Goal: Task Accomplishment & Management: Use online tool/utility

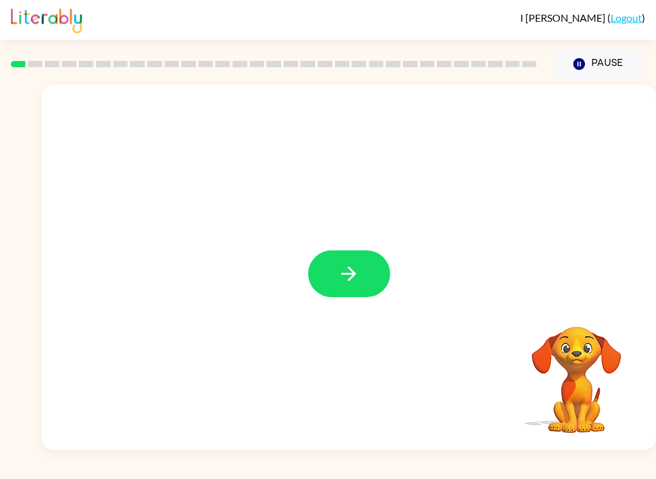
click at [353, 277] on icon "button" at bounding box center [348, 273] width 15 height 15
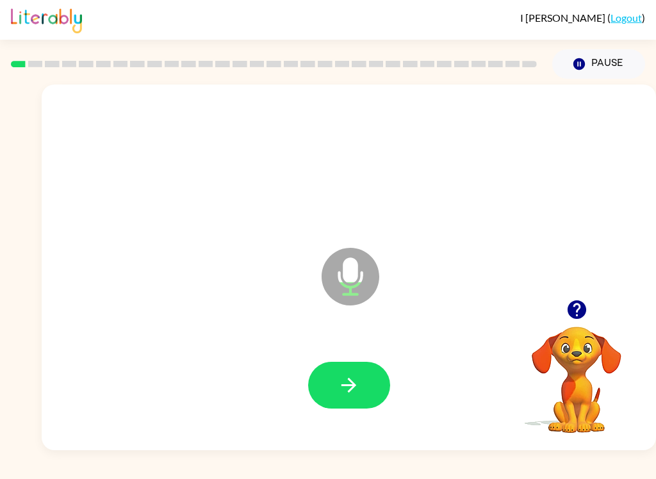
click at [352, 388] on icon "button" at bounding box center [348, 385] width 15 height 15
click at [344, 381] on icon "button" at bounding box center [349, 385] width 22 height 22
click at [350, 393] on icon "button" at bounding box center [349, 385] width 22 height 22
click at [343, 375] on icon "button" at bounding box center [349, 385] width 22 height 22
click at [344, 387] on icon "button" at bounding box center [349, 385] width 22 height 22
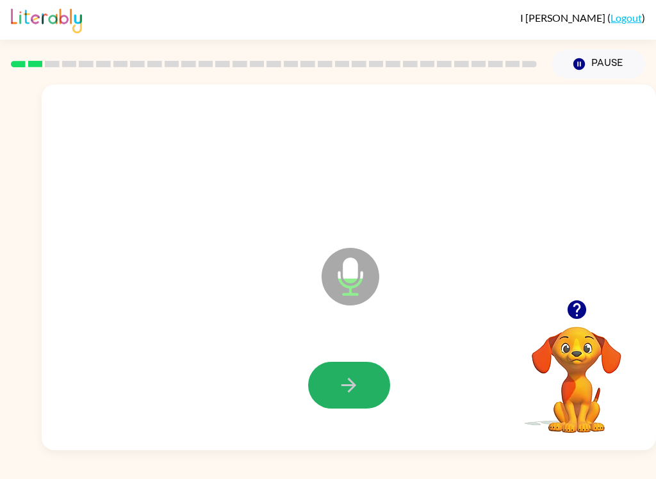
click at [333, 381] on button "button" at bounding box center [349, 385] width 82 height 47
click at [345, 389] on icon "button" at bounding box center [349, 385] width 22 height 22
click at [339, 384] on icon "button" at bounding box center [349, 385] width 22 height 22
click at [584, 310] on icon "button" at bounding box center [576, 309] width 19 height 19
click at [351, 387] on icon "button" at bounding box center [349, 385] width 22 height 22
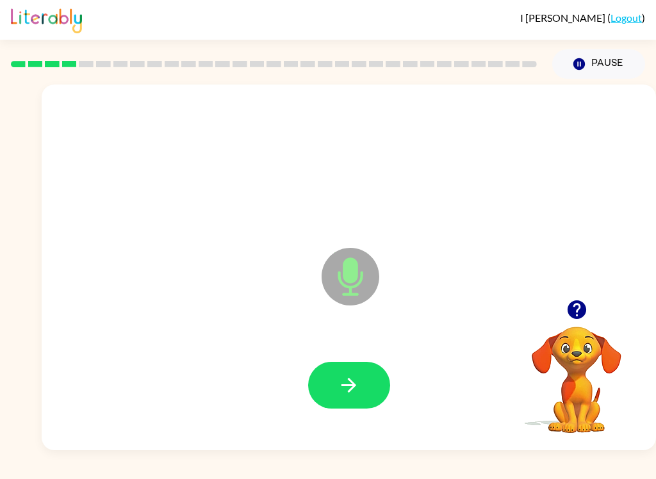
click at [346, 400] on button "button" at bounding box center [349, 385] width 82 height 47
click at [336, 384] on button "button" at bounding box center [349, 385] width 82 height 47
click at [354, 393] on icon "button" at bounding box center [349, 385] width 22 height 22
click at [337, 375] on button "button" at bounding box center [349, 385] width 82 height 47
click at [334, 395] on button "button" at bounding box center [349, 385] width 82 height 47
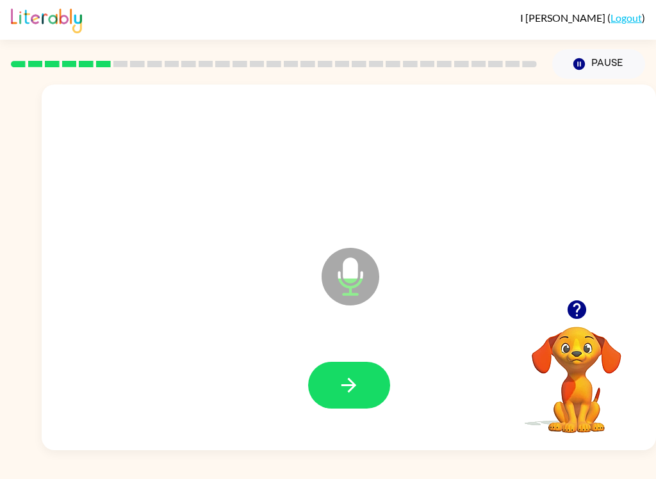
click at [347, 386] on icon "button" at bounding box center [348, 385] width 15 height 15
click at [342, 400] on button "button" at bounding box center [349, 385] width 82 height 47
click at [338, 378] on icon "button" at bounding box center [349, 385] width 22 height 22
click at [355, 368] on button "button" at bounding box center [349, 385] width 82 height 47
click at [350, 381] on icon "button" at bounding box center [348, 385] width 15 height 15
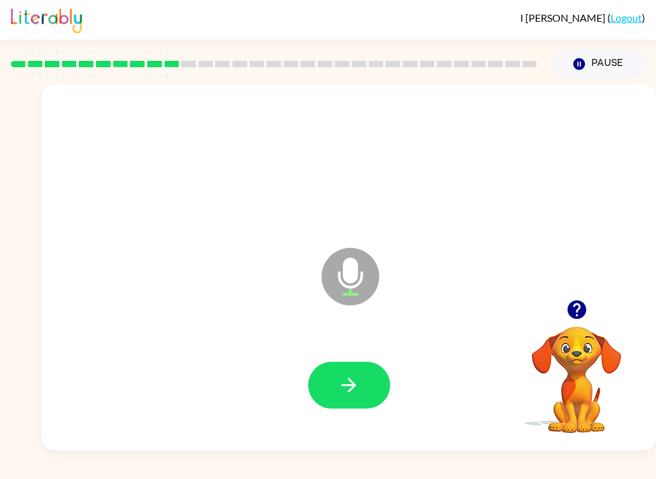
click at [339, 384] on icon "button" at bounding box center [349, 385] width 22 height 22
click at [584, 306] on icon "button" at bounding box center [576, 309] width 19 height 19
click at [342, 377] on icon "button" at bounding box center [349, 385] width 22 height 22
click at [348, 375] on icon "button" at bounding box center [349, 385] width 22 height 22
click at [373, 385] on button "button" at bounding box center [349, 385] width 82 height 47
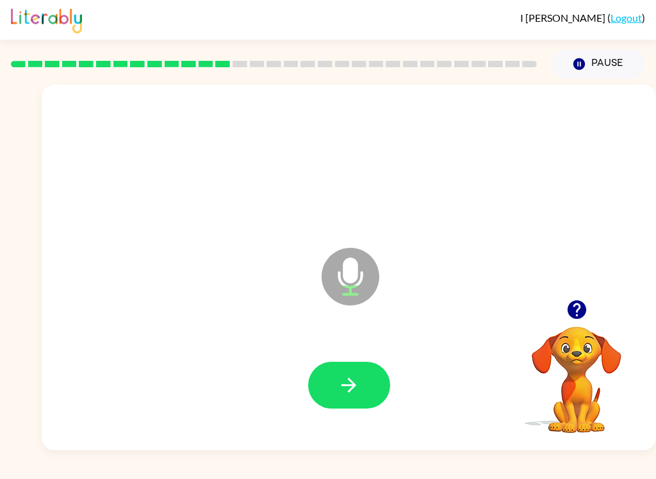
click at [352, 386] on icon "button" at bounding box center [348, 385] width 15 height 15
click at [338, 379] on icon "button" at bounding box center [349, 385] width 22 height 22
click at [345, 382] on icon "button" at bounding box center [349, 385] width 22 height 22
click at [340, 384] on icon "button" at bounding box center [349, 385] width 22 height 22
click at [348, 391] on icon "button" at bounding box center [349, 385] width 22 height 22
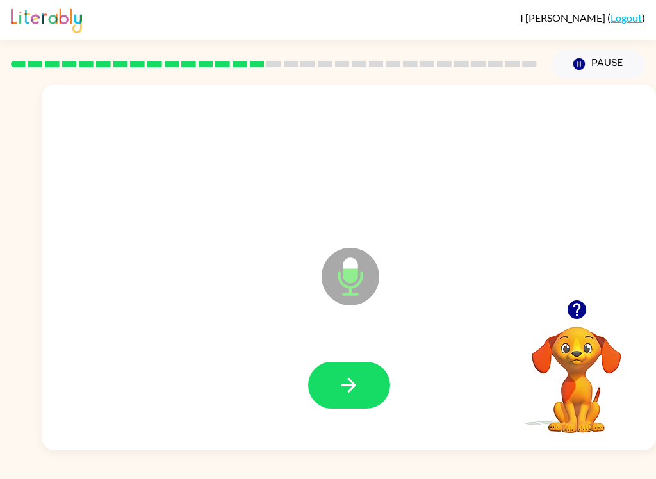
click at [334, 384] on button "button" at bounding box center [349, 385] width 82 height 47
click at [338, 378] on icon "button" at bounding box center [349, 385] width 22 height 22
click at [336, 381] on button "button" at bounding box center [349, 385] width 82 height 47
click at [339, 375] on icon "button" at bounding box center [349, 385] width 22 height 22
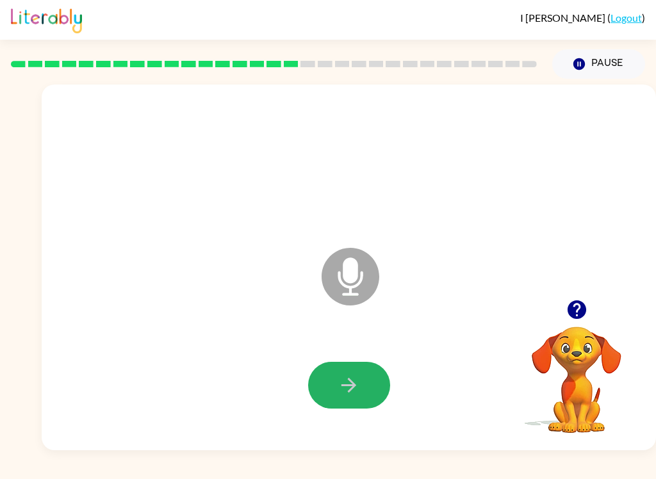
click at [343, 377] on icon "button" at bounding box center [349, 385] width 22 height 22
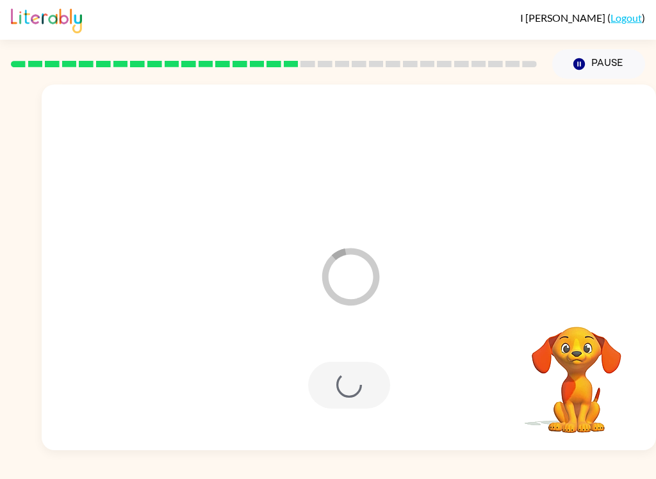
click at [98, 443] on div "Loader Your response is being sent to our graders" at bounding box center [349, 268] width 614 height 366
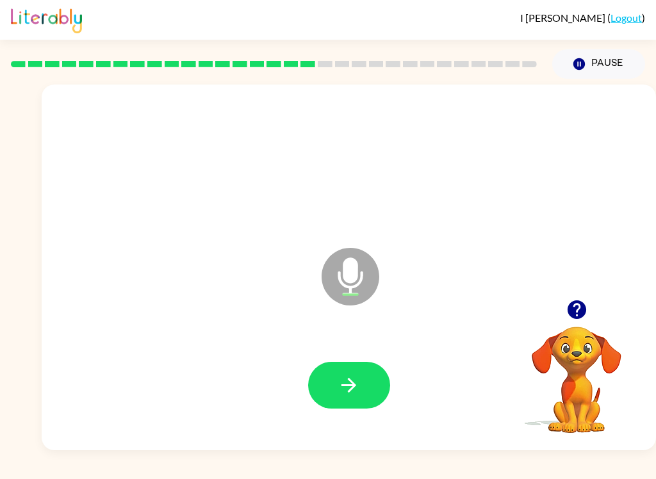
click at [345, 375] on icon "button" at bounding box center [349, 385] width 22 height 22
click at [66, 471] on div "I [PERSON_NAME] ( Logout ) Pause Pause Microphone The Microphone is here when i…" at bounding box center [328, 239] width 656 height 479
click at [341, 391] on icon "button" at bounding box center [349, 385] width 22 height 22
click at [342, 376] on icon "button" at bounding box center [349, 385] width 22 height 22
click at [342, 396] on icon "button" at bounding box center [349, 385] width 22 height 22
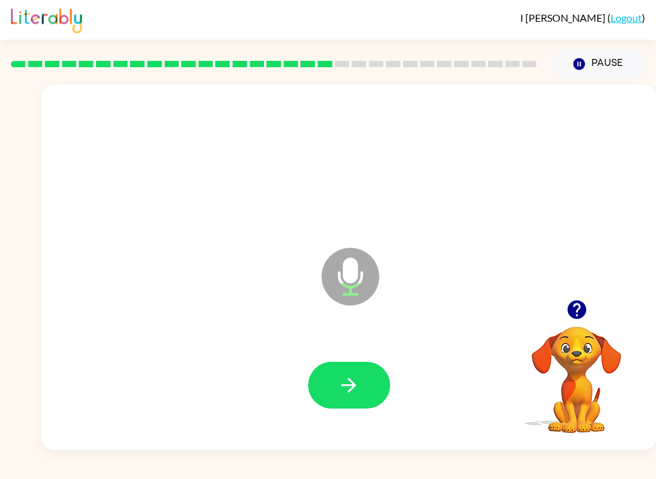
click at [335, 388] on button "button" at bounding box center [349, 385] width 82 height 47
click at [338, 391] on icon "button" at bounding box center [349, 385] width 22 height 22
click at [343, 396] on icon "button" at bounding box center [349, 385] width 22 height 22
click at [336, 391] on button "button" at bounding box center [349, 385] width 82 height 47
click at [334, 384] on button "button" at bounding box center [349, 385] width 82 height 47
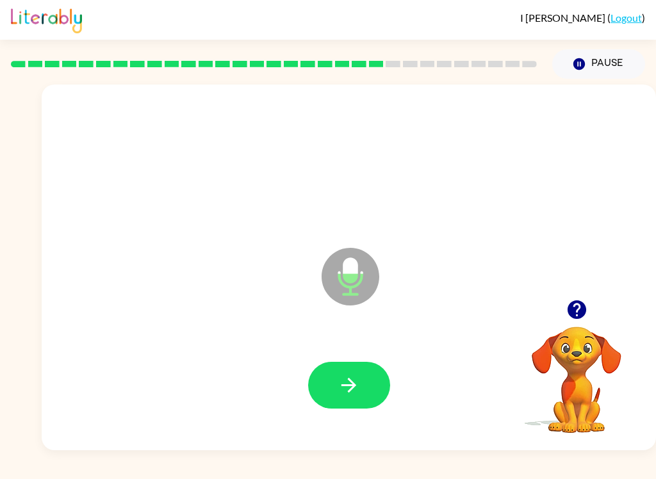
click at [351, 384] on icon "button" at bounding box center [349, 385] width 22 height 22
click at [345, 384] on icon "button" at bounding box center [349, 385] width 22 height 22
click at [339, 392] on icon "button" at bounding box center [349, 385] width 22 height 22
click at [339, 386] on icon "button" at bounding box center [349, 385] width 22 height 22
click at [339, 385] on icon "button" at bounding box center [349, 385] width 22 height 22
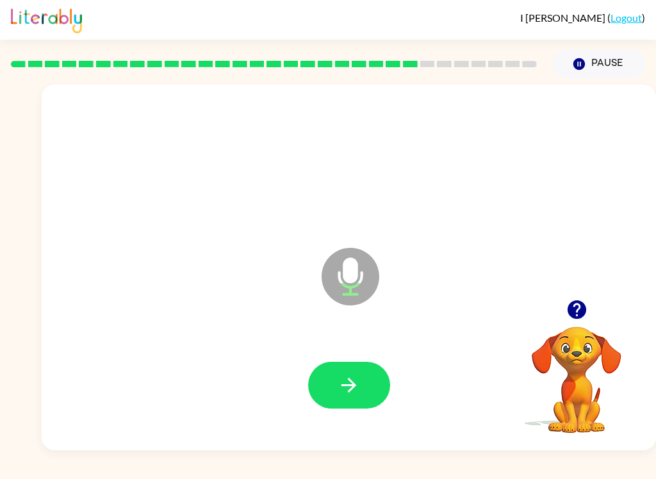
click at [337, 384] on button "button" at bounding box center [349, 385] width 82 height 47
click at [351, 373] on button "button" at bounding box center [349, 385] width 82 height 47
click at [338, 378] on icon "button" at bounding box center [349, 385] width 22 height 22
click at [334, 396] on button "button" at bounding box center [349, 385] width 82 height 47
click at [350, 375] on icon "button" at bounding box center [349, 385] width 22 height 22
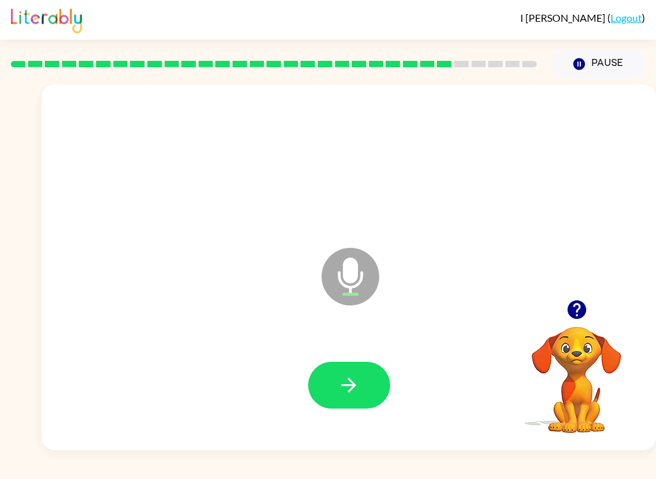
click at [329, 386] on button "button" at bounding box center [349, 385] width 82 height 47
click at [338, 386] on icon "button" at bounding box center [349, 385] width 22 height 22
click at [575, 304] on icon "button" at bounding box center [576, 309] width 19 height 19
click at [334, 377] on button "button" at bounding box center [349, 385] width 82 height 47
click at [350, 387] on icon "button" at bounding box center [349, 385] width 22 height 22
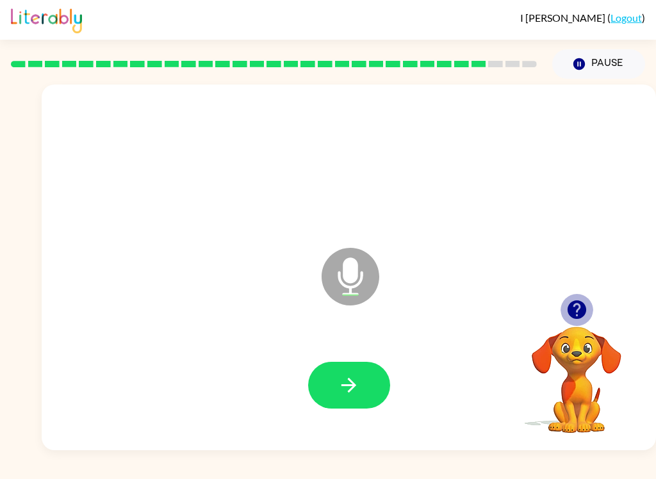
click at [584, 304] on icon "button" at bounding box center [577, 309] width 22 height 22
click at [347, 384] on icon "button" at bounding box center [349, 385] width 22 height 22
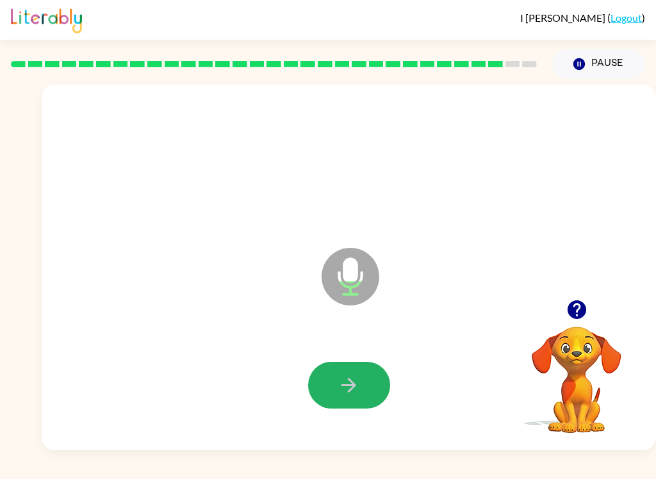
click at [342, 377] on icon "button" at bounding box center [349, 385] width 22 height 22
click at [343, 386] on icon "button" at bounding box center [348, 385] width 15 height 15
click at [348, 396] on icon "button" at bounding box center [349, 385] width 22 height 22
click at [351, 393] on icon "button" at bounding box center [349, 385] width 22 height 22
